Goal: Information Seeking & Learning: Find specific fact

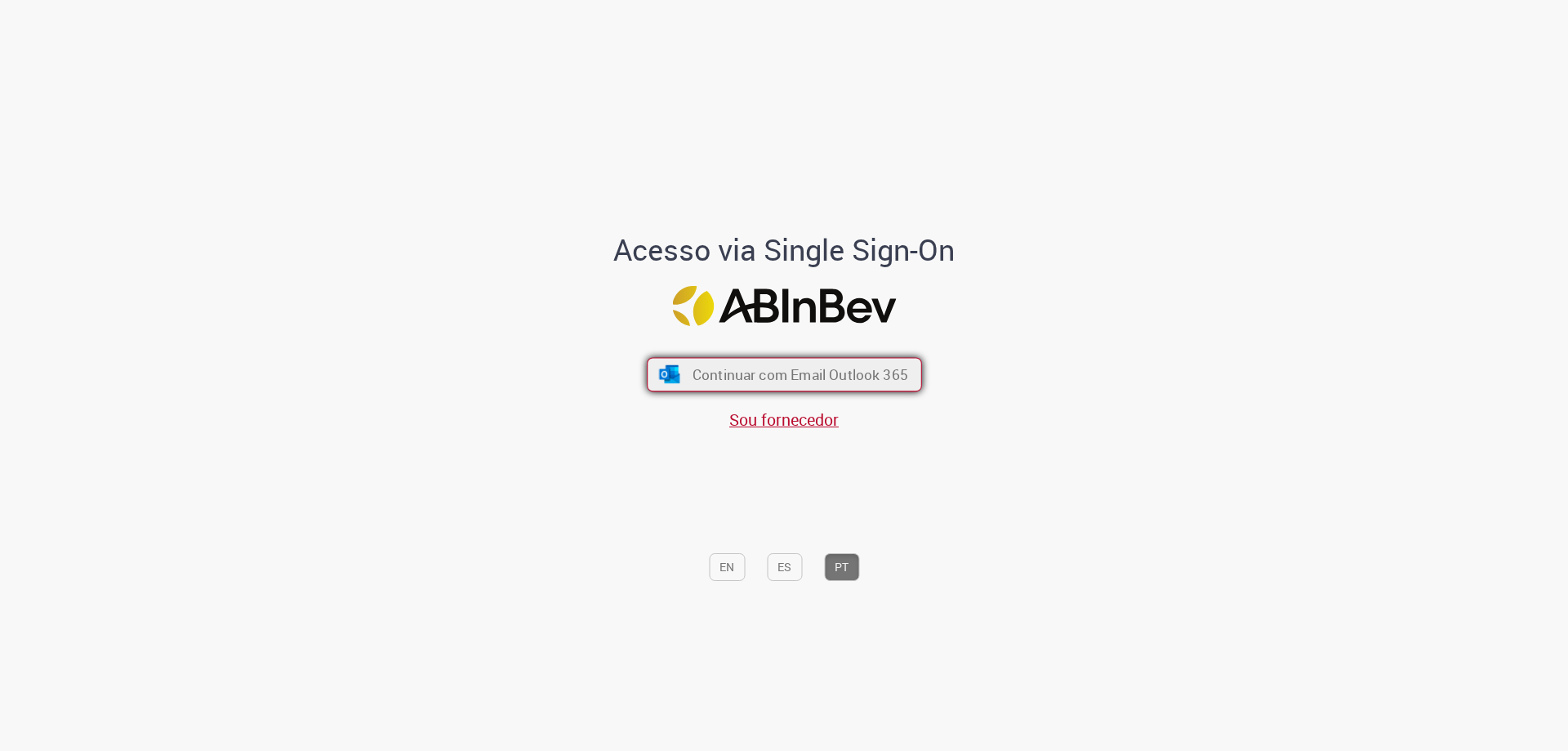
click at [767, 385] on button "Continuar com Email Outlook 365" at bounding box center [784, 375] width 275 height 34
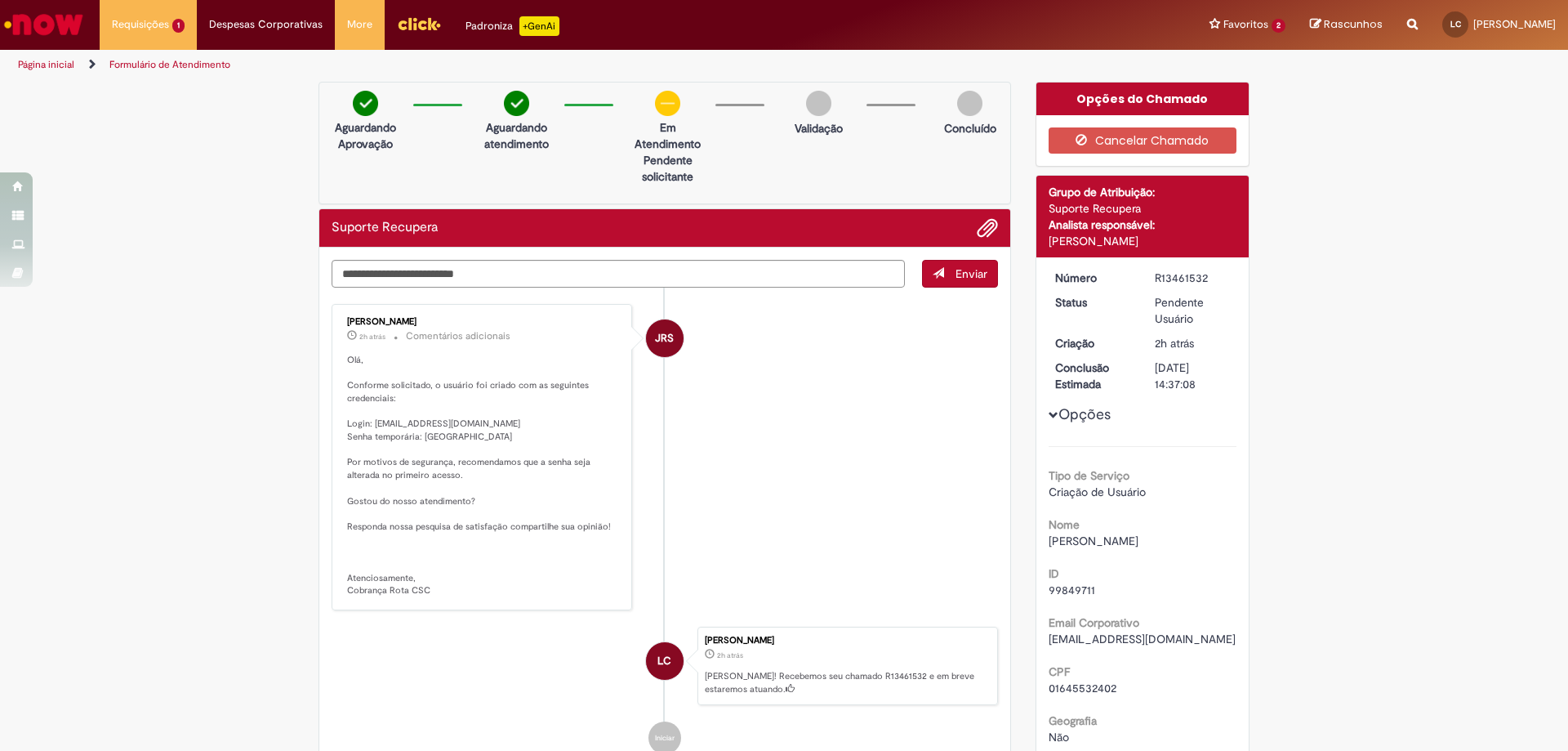
click at [31, 22] on img "Ir para a Homepage" at bounding box center [44, 25] width 84 height 33
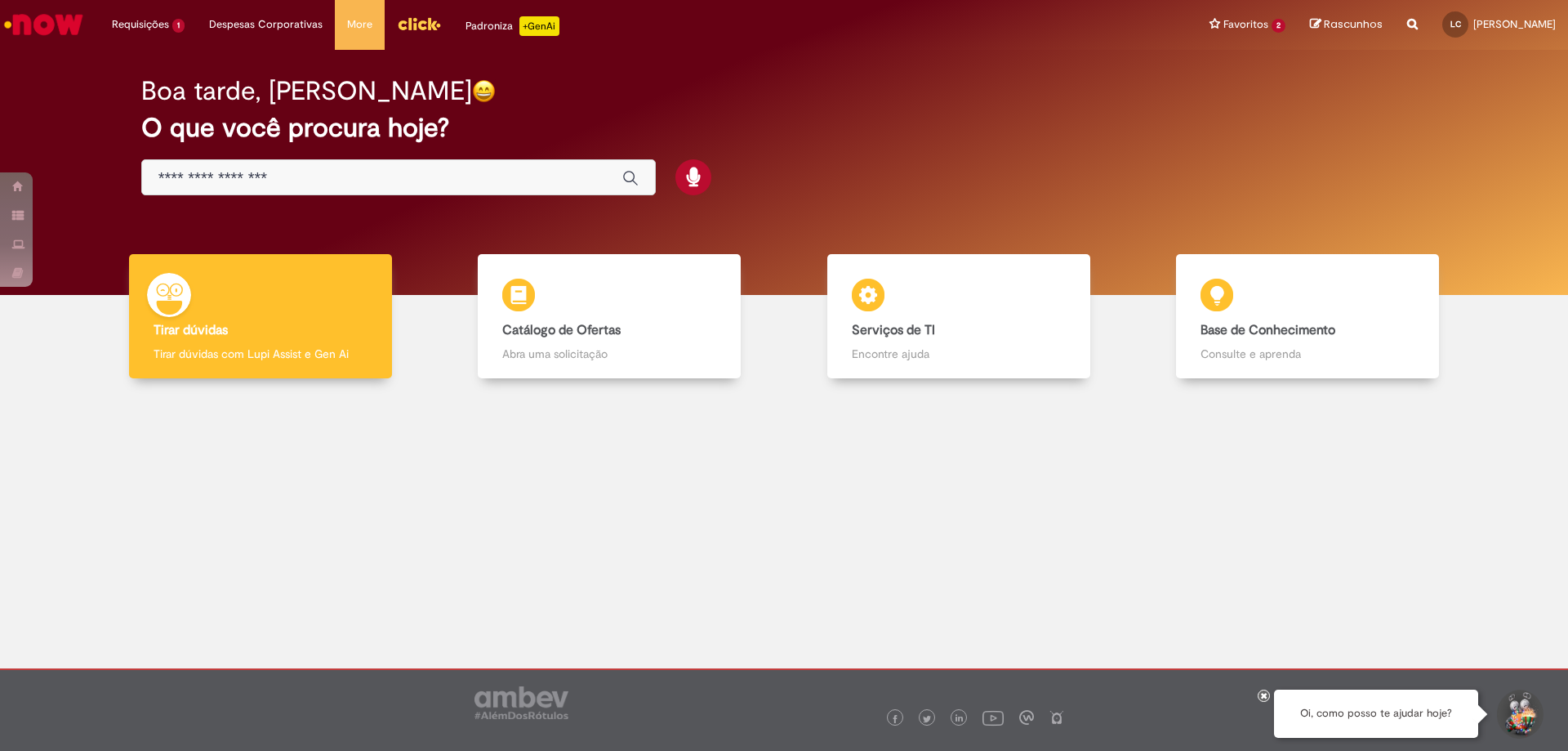
click at [406, 15] on img "Menu Cabeçalho" at bounding box center [418, 24] width 44 height 25
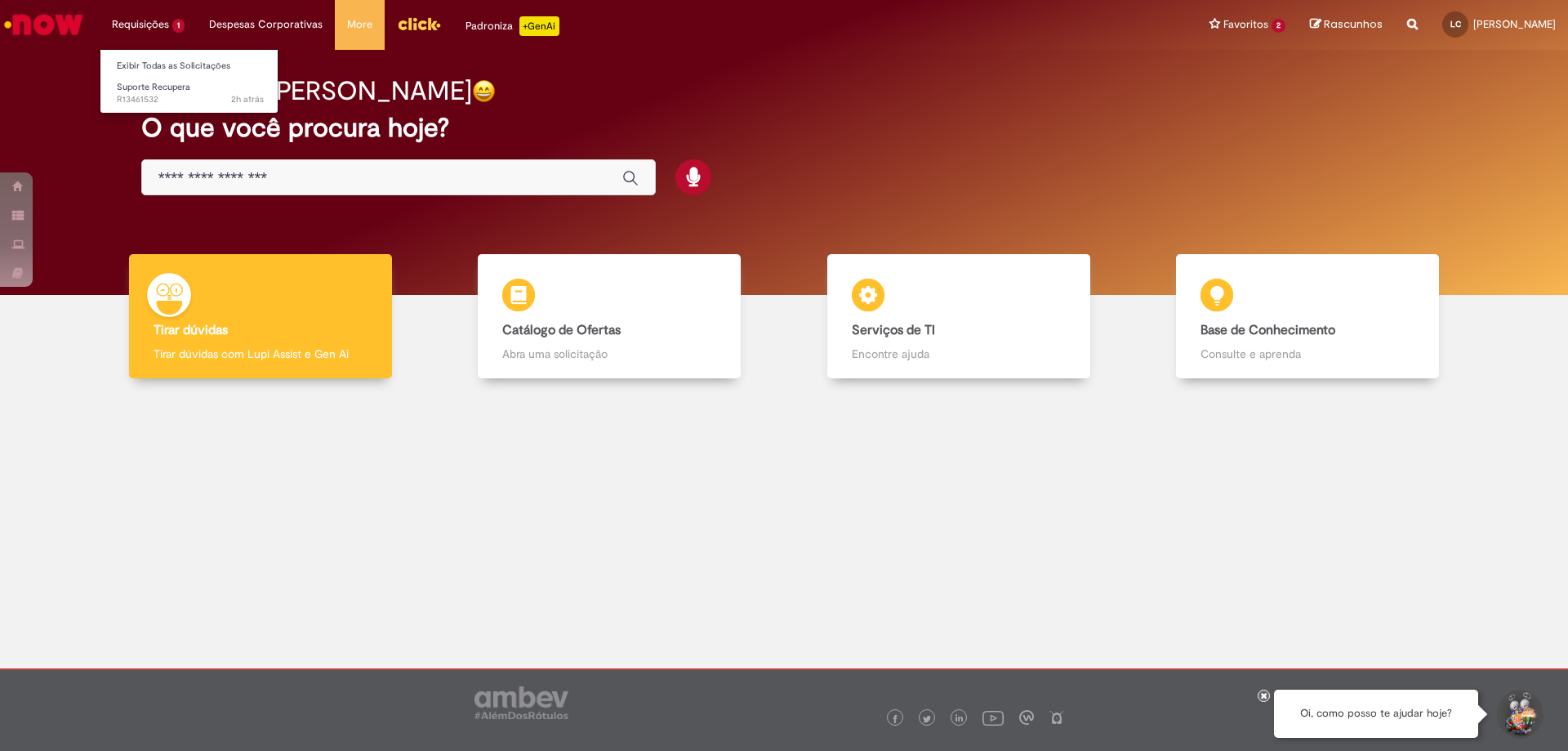
click at [145, 23] on li "Requisições 1 Exibir Todas as Solicitações Suporte Recupera 2h atrás 2 horas at…" at bounding box center [149, 24] width 98 height 49
click at [162, 85] on span "Suporte Recupera" at bounding box center [153, 87] width 74 height 12
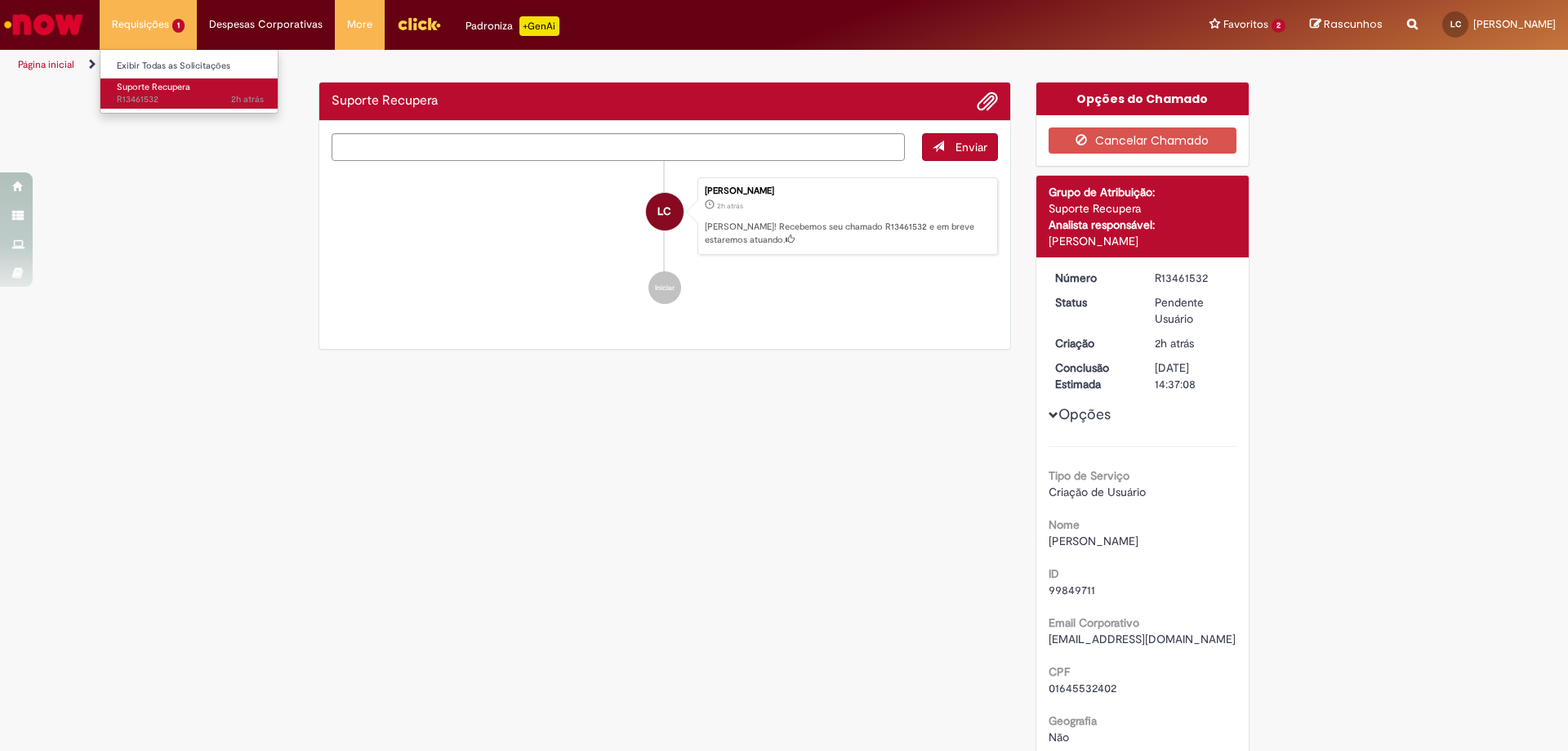
click at [162, 85] on span "Suporte Recupera" at bounding box center [153, 87] width 74 height 12
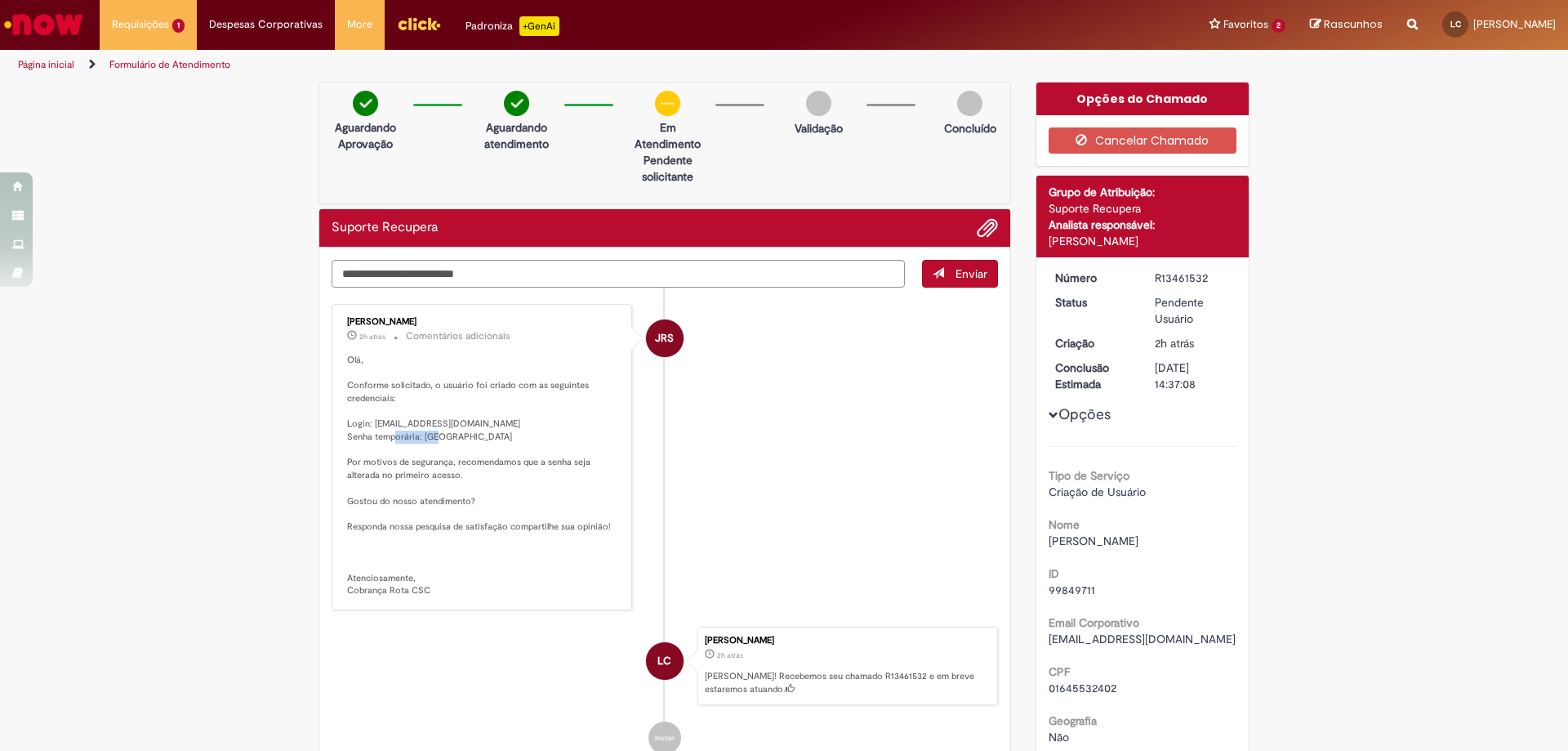
drag, startPoint x: 415, startPoint y: 433, endPoint x: 468, endPoint y: 438, distance: 53.2
click at [468, 438] on p "Olá, Conforme solicitado, o usuário foi criado com as seguintes credenciais: Lo…" at bounding box center [483, 476] width 272 height 243
copy p "Brasil@123"
click at [418, 434] on p "Olá, Conforme solicitado, o usuário foi criado com as seguintes credenciais: Lo…" at bounding box center [483, 476] width 272 height 243
drag, startPoint x: 417, startPoint y: 433, endPoint x: 464, endPoint y: 435, distance: 47.0
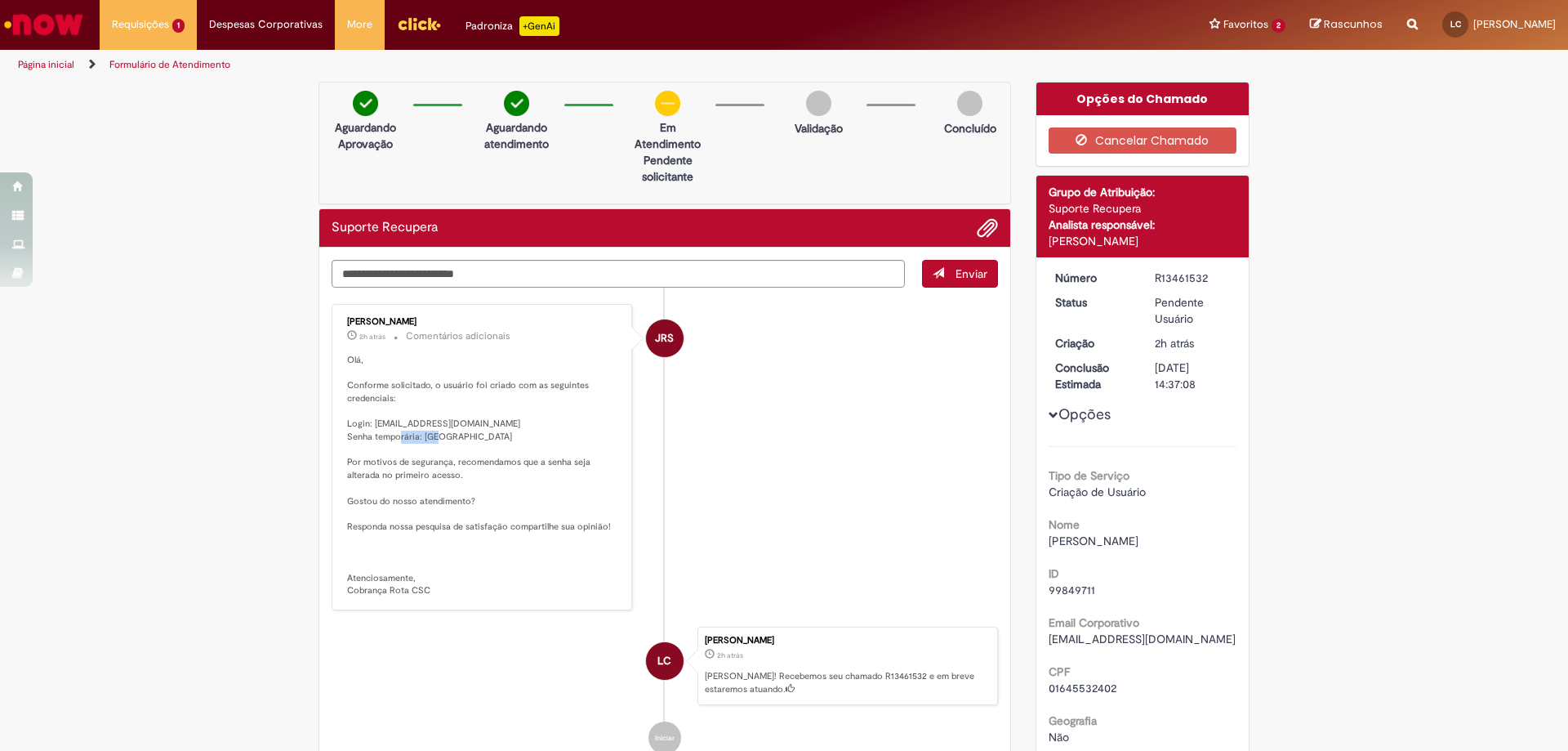
click at [464, 435] on p "Olá, Conforme solicitado, o usuário foi criado com as seguintes credenciais: Lo…" at bounding box center [483, 476] width 272 height 243
copy p "Brasil@123"
drag, startPoint x: 370, startPoint y: 420, endPoint x: 409, endPoint y: 415, distance: 39.3
click at [437, 415] on p "Olá, Conforme solicitado, o usuário foi criado com as seguintes credenciais: Lo…" at bounding box center [483, 476] width 272 height 243
click at [366, 413] on p "Olá, Conforme solicitado, o usuário foi criado com as seguintes credenciais: Lo…" at bounding box center [483, 476] width 272 height 243
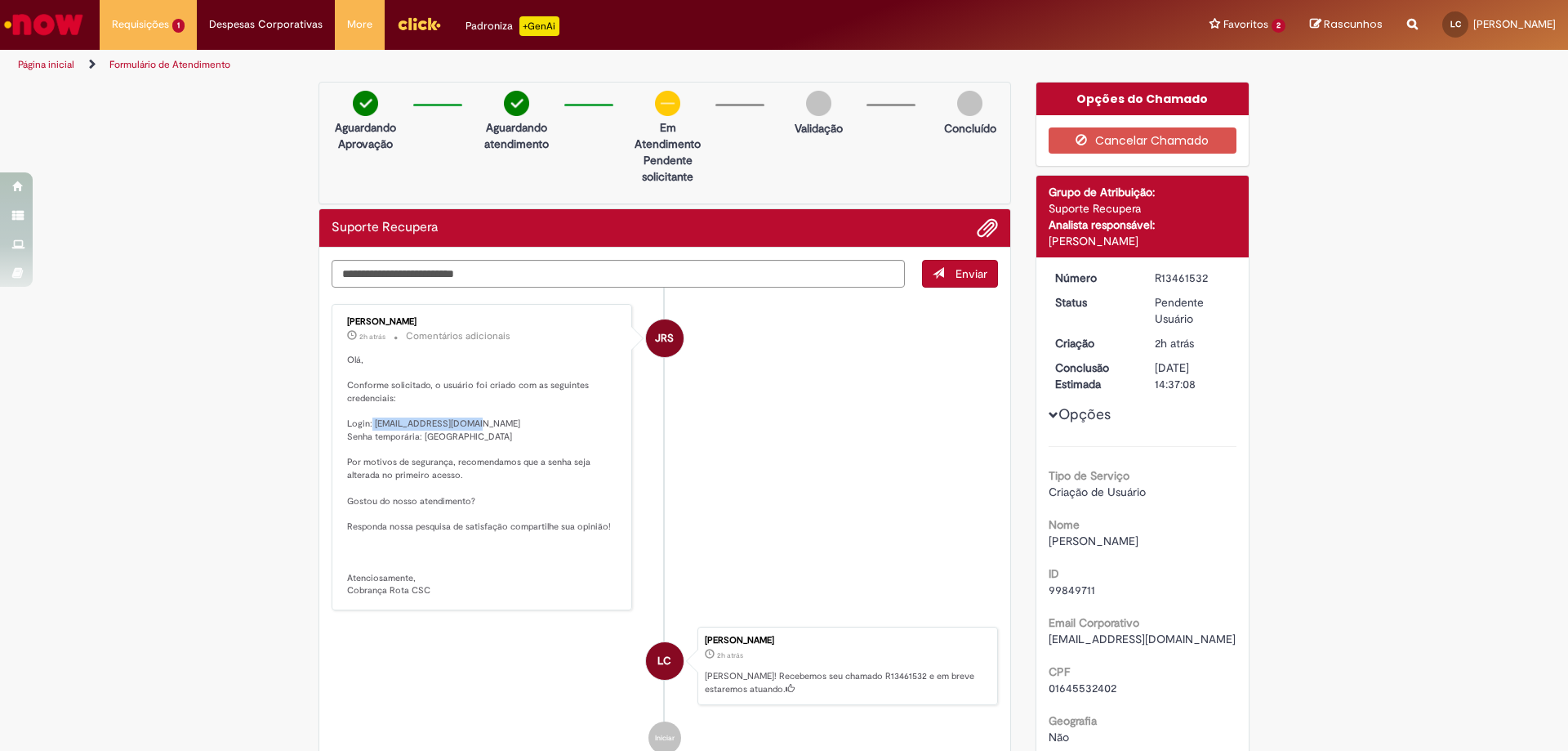
drag, startPoint x: 366, startPoint y: 423, endPoint x: 476, endPoint y: 419, distance: 110.1
click at [476, 419] on p "Olá, Conforme solicitado, o usuário foi criado com as seguintes credenciais: Lo…" at bounding box center [483, 476] width 272 height 243
